Goal: Communication & Community: Share content

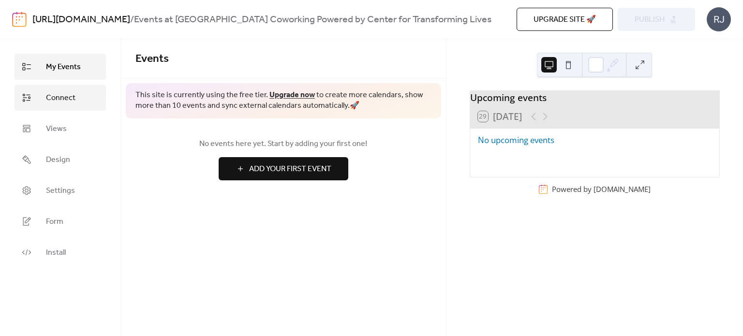
click at [54, 98] on span "Connect" at bounding box center [60, 98] width 29 height 12
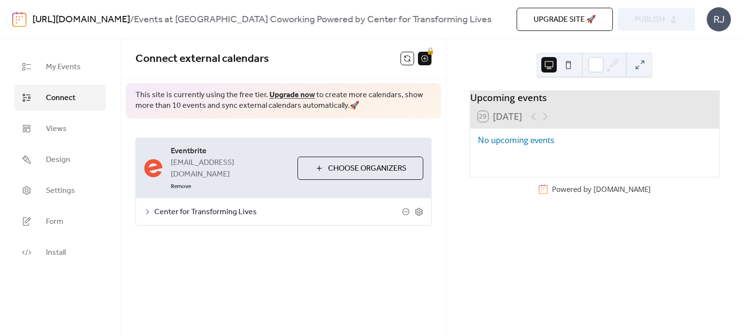
click at [204, 206] on span "Center for Transforming Lives" at bounding box center [278, 212] width 248 height 12
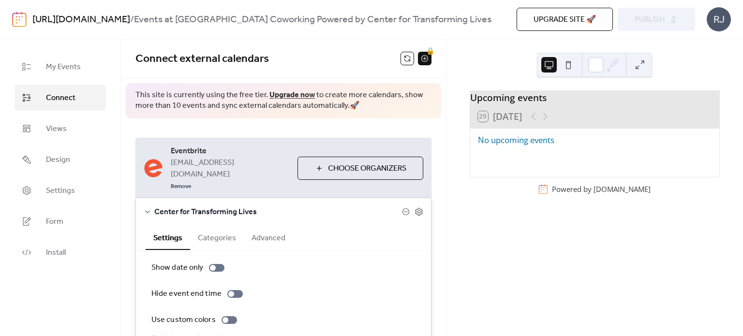
click at [203, 168] on span "[EMAIL_ADDRESS][DOMAIN_NAME]" at bounding box center [230, 168] width 119 height 23
click at [407, 58] on button at bounding box center [407, 59] width 14 height 14
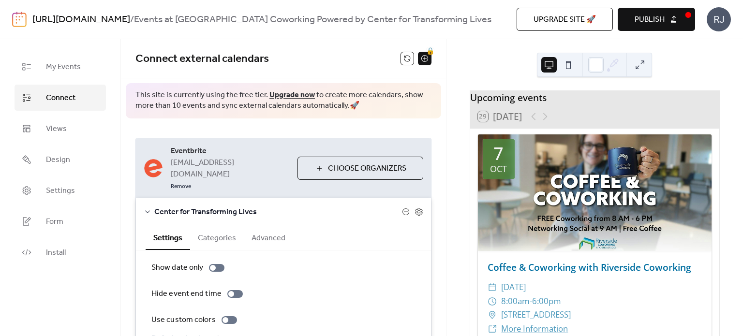
click at [656, 25] on span "Publish" at bounding box center [649, 20] width 30 height 12
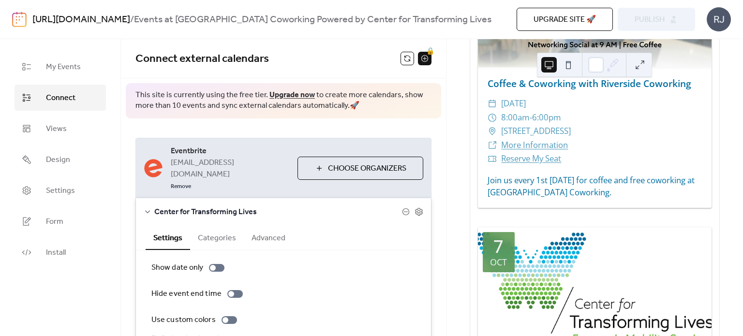
scroll to position [145, 0]
